Goal: Navigation & Orientation: Find specific page/section

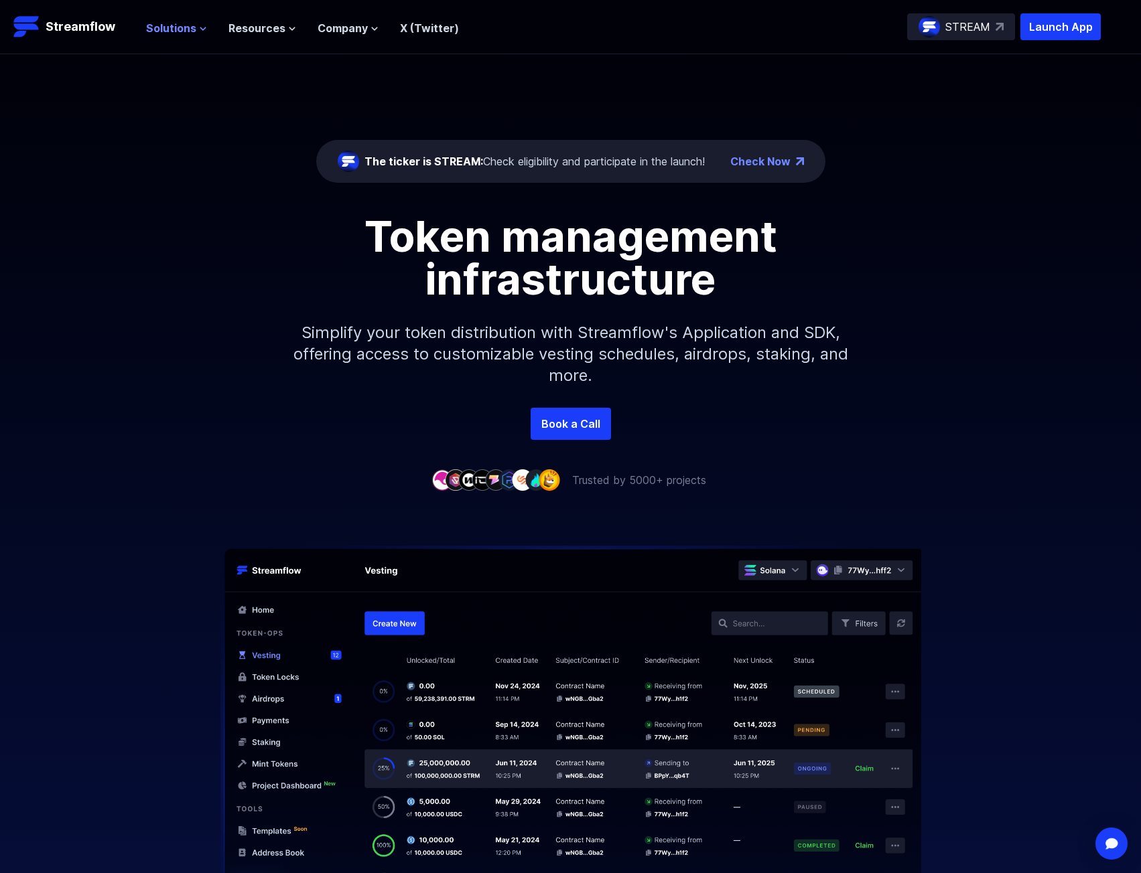
click at [194, 27] on span "Solutions" at bounding box center [171, 28] width 50 height 16
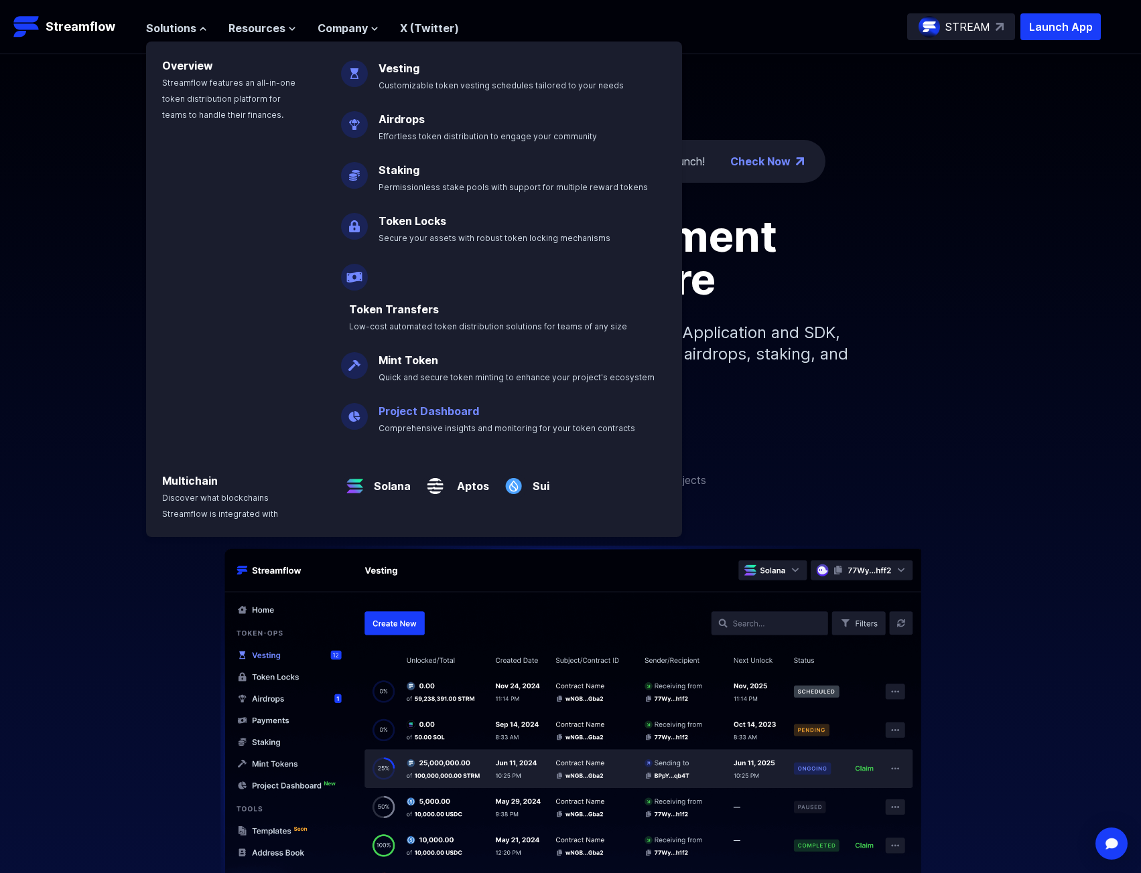
click at [587, 392] on p "Project Dashboard Comprehensive insights and monitoring for your token contracts" at bounding box center [515, 413] width 291 height 43
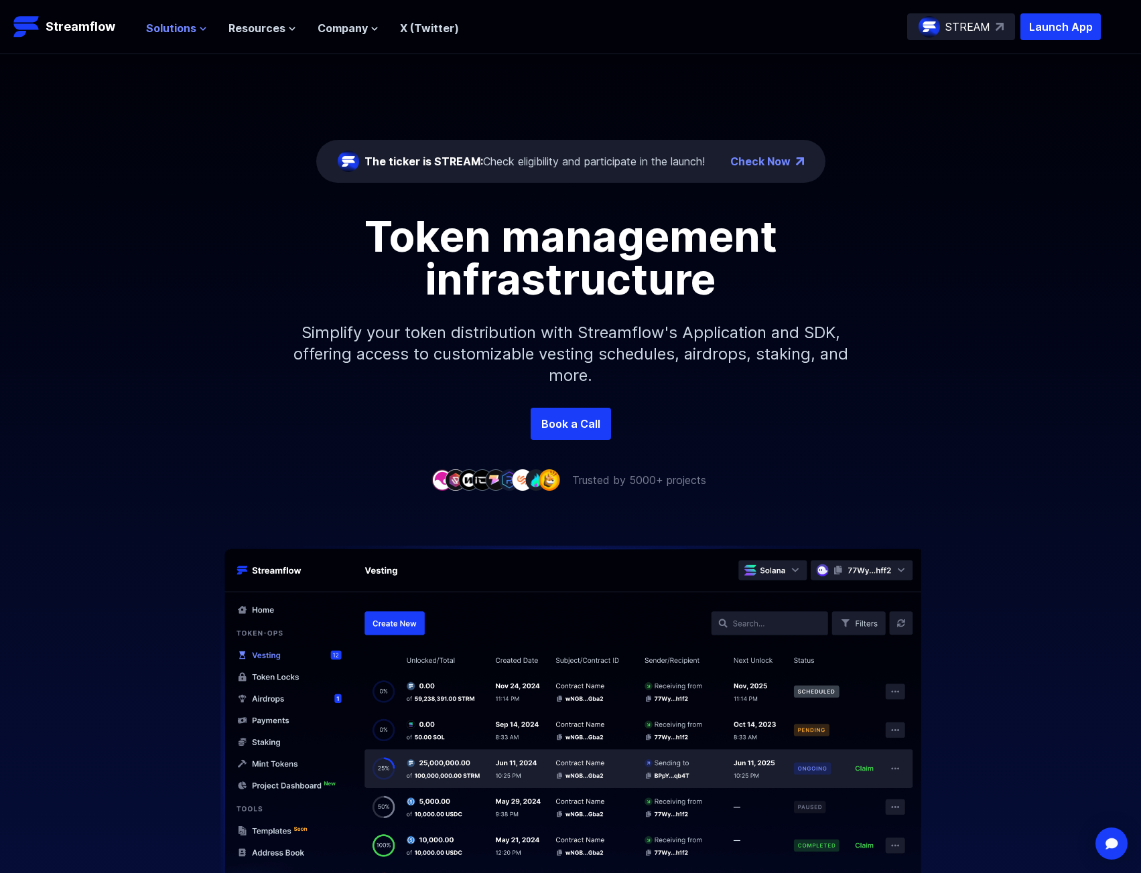
click at [170, 25] on span "Solutions" at bounding box center [171, 28] width 50 height 16
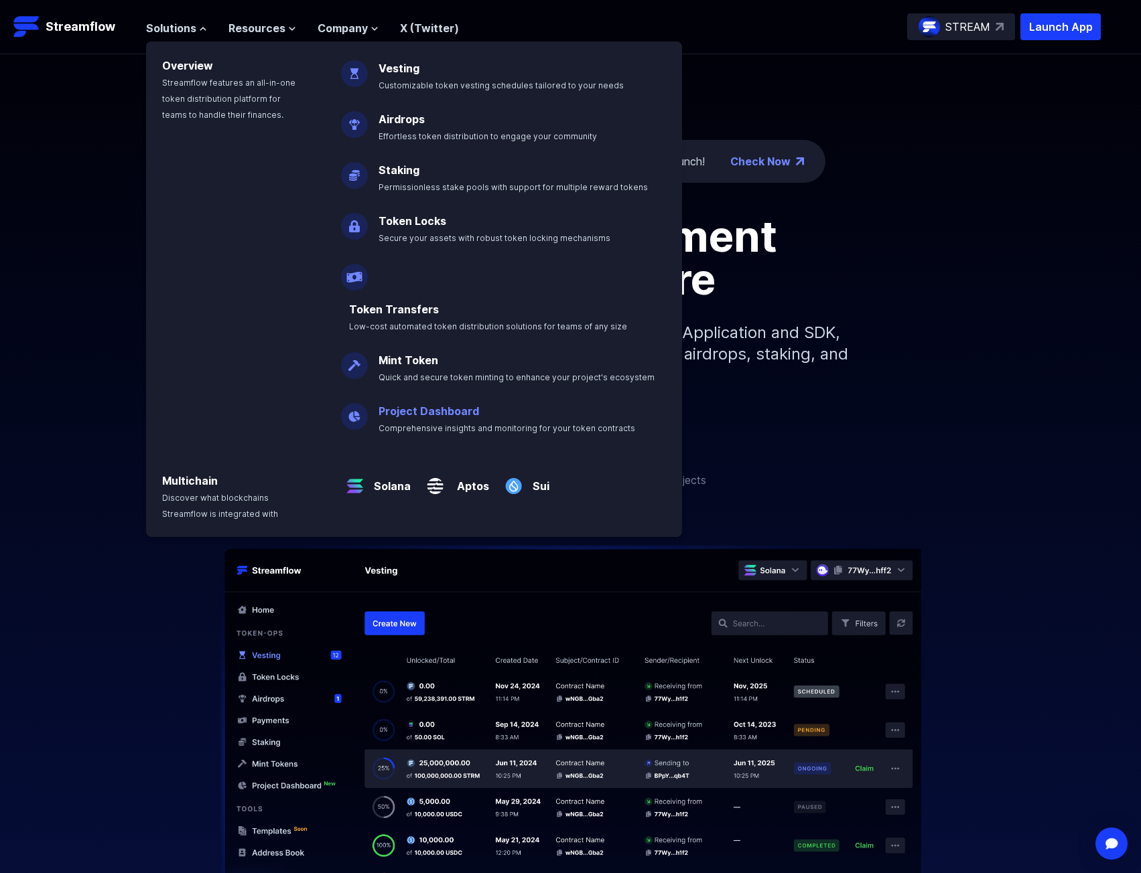
click at [400, 392] on p "Project Dashboard Comprehensive insights and monitoring for your token contracts" at bounding box center [515, 413] width 291 height 43
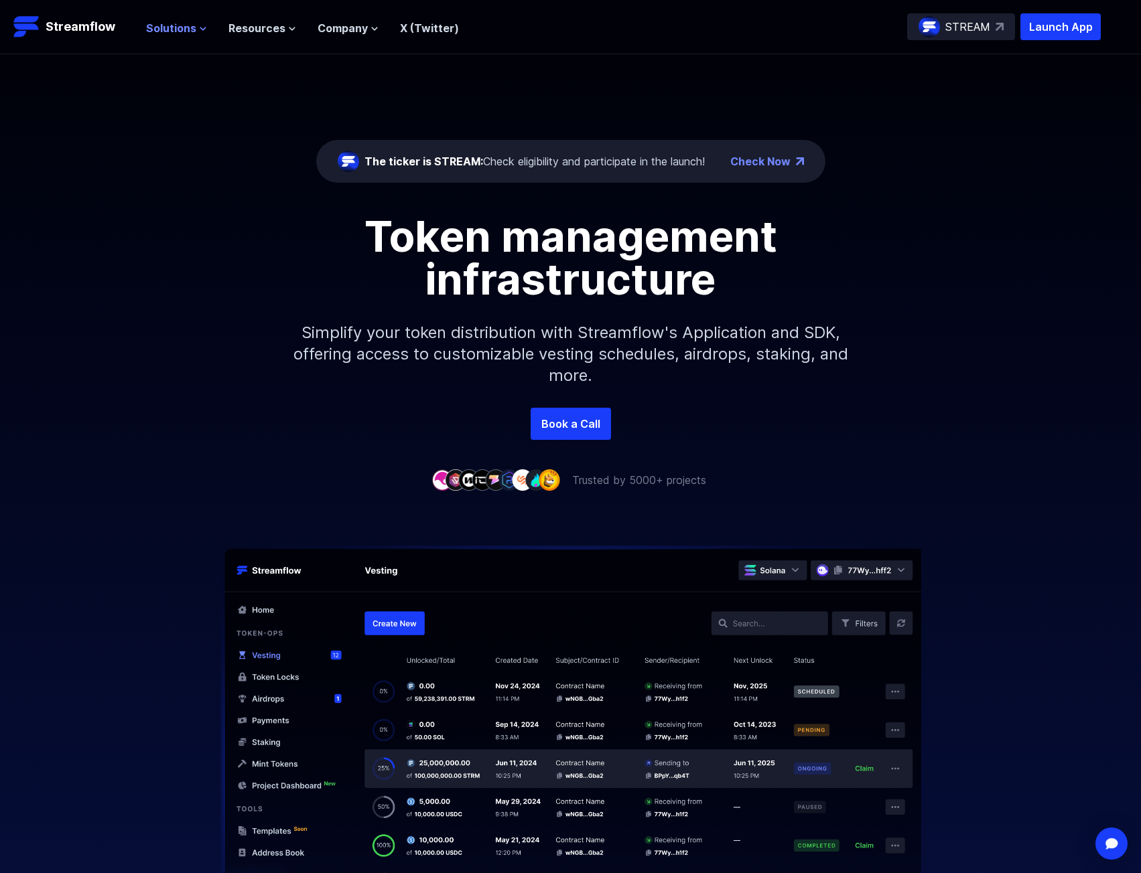
click at [192, 28] on span "Solutions" at bounding box center [171, 28] width 50 height 16
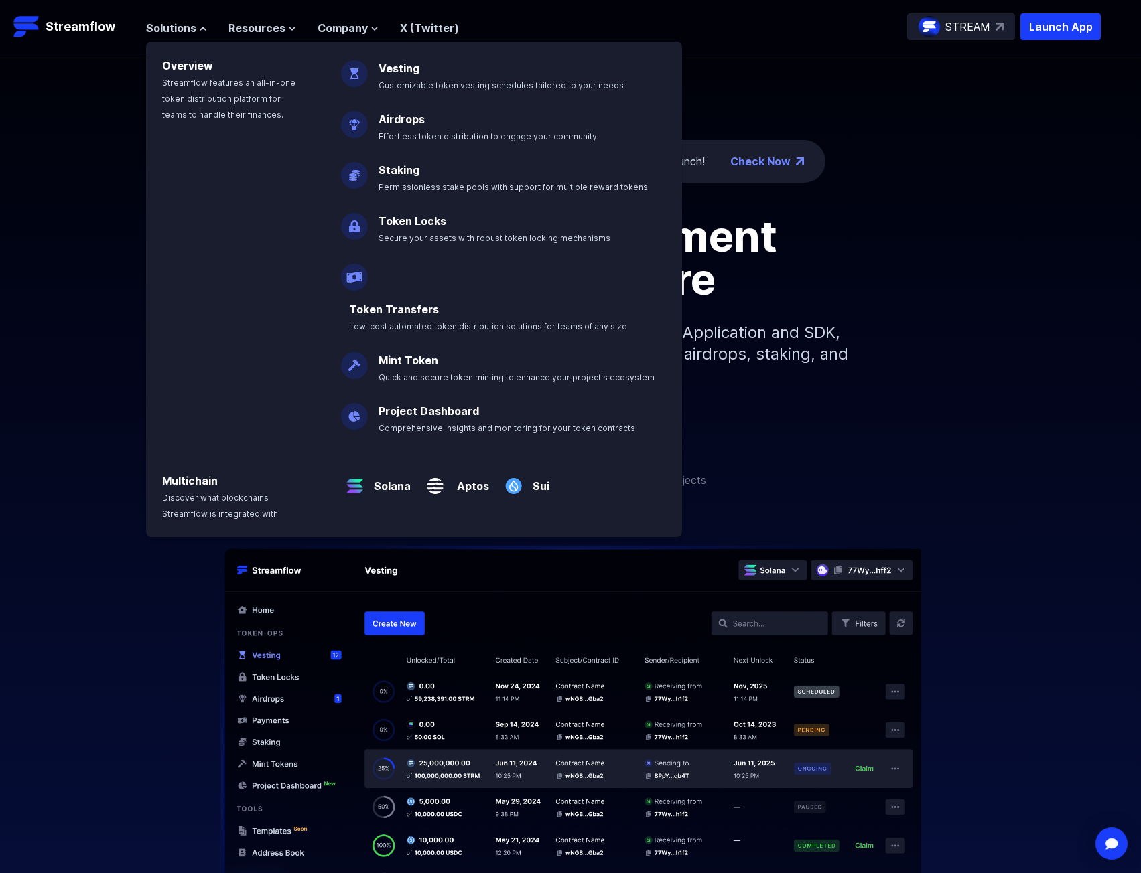
click at [359, 392] on img at bounding box center [354, 411] width 27 height 38
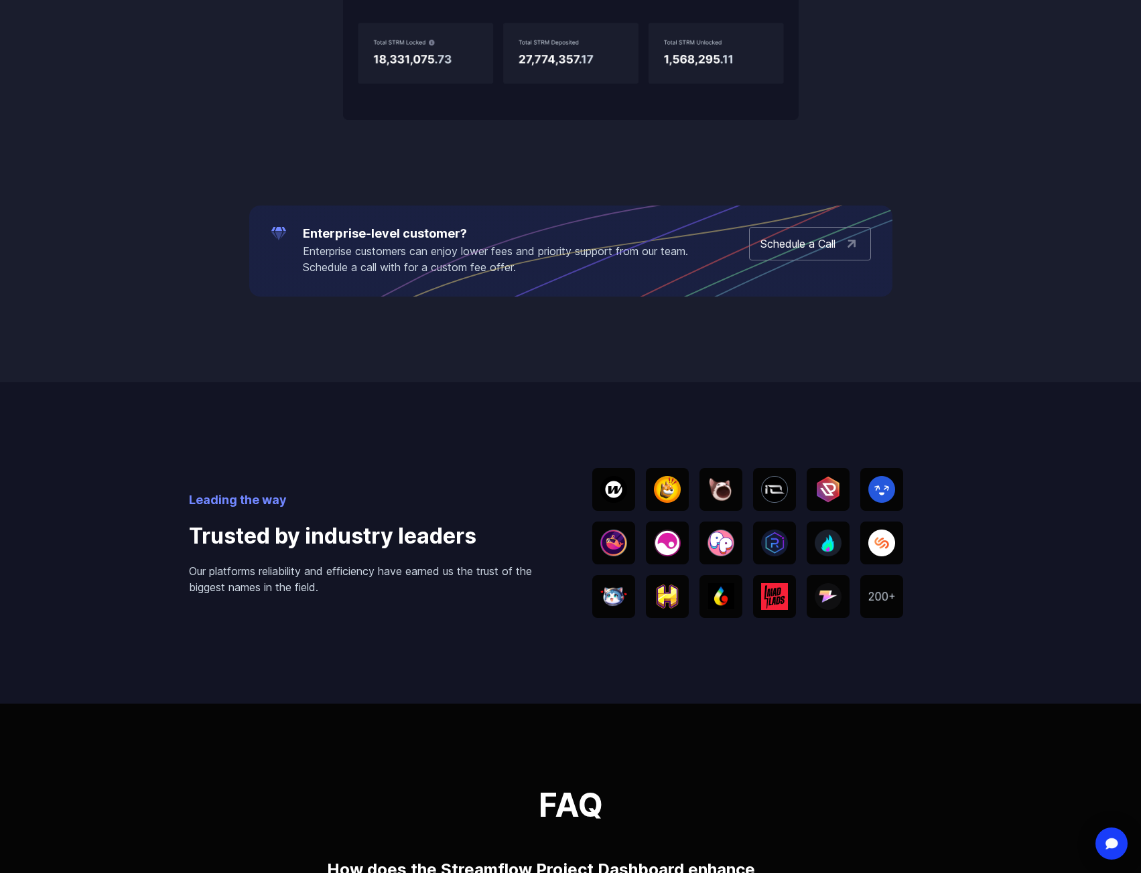
scroll to position [2277, 0]
